Goal: Find specific page/section: Find specific page/section

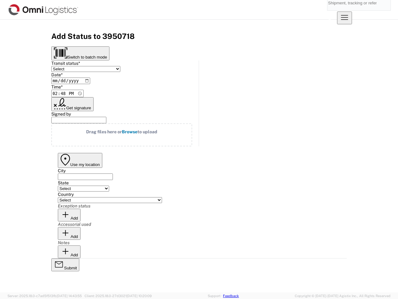
click at [328, 10] on input "search" at bounding box center [355, 2] width 54 height 15
click at [337, 10] on icon at bounding box center [329, 14] width 15 height 15
